Goal: Task Accomplishment & Management: Manage account settings

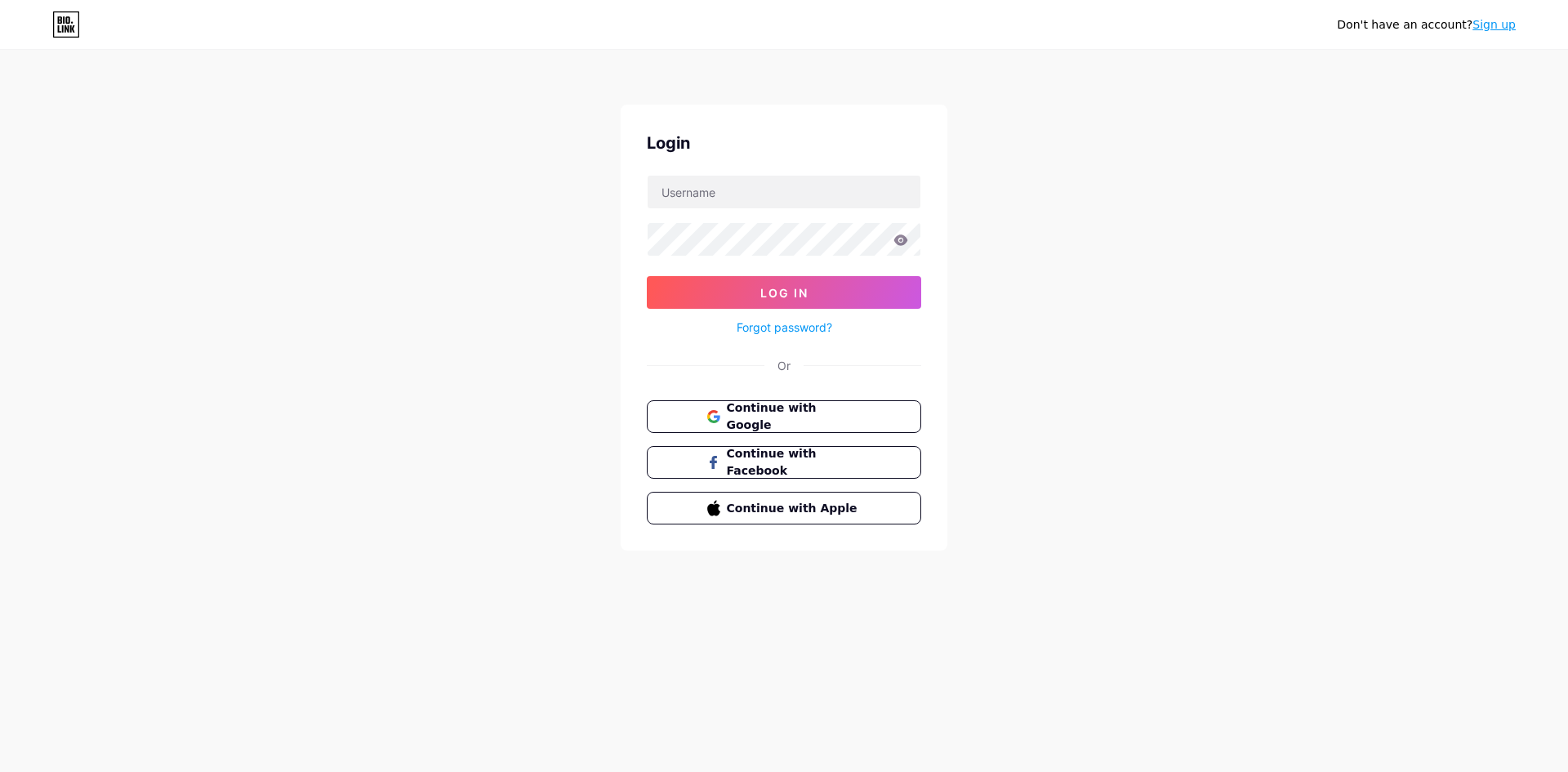
click at [710, 434] on div "Continue with Google Continue with Facebook Continue with Apple" at bounding box center [784, 462] width 274 height 124
click at [710, 420] on icon at bounding box center [712, 421] width 10 height 6
